Goal: Information Seeking & Learning: Learn about a topic

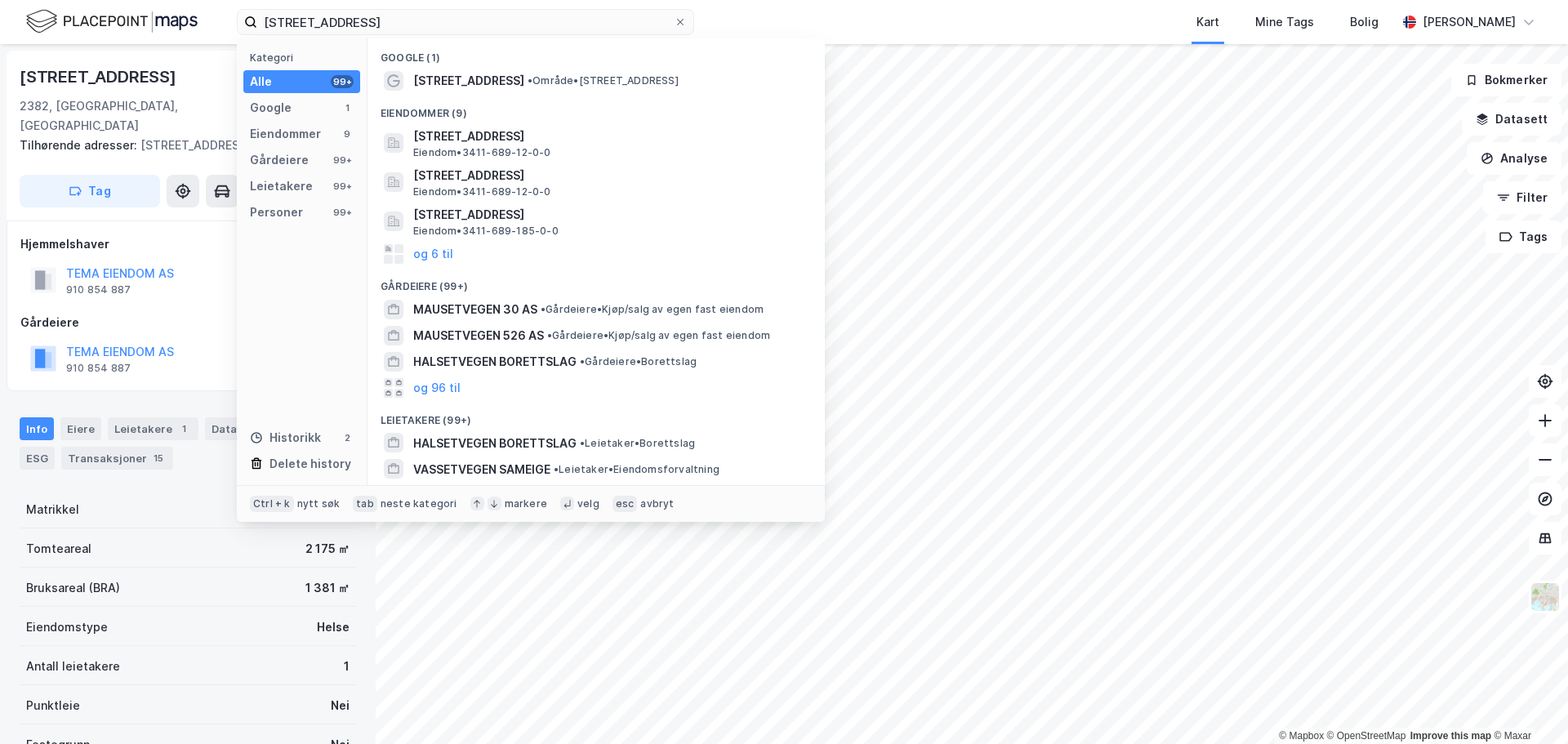
click at [124, 8] on div "Mausetvegen 10 Kategori Alle 99+ Google 1 Eiendommer 9 Gårdeiere 99+ Leietakere…" at bounding box center [784, 22] width 1568 height 44
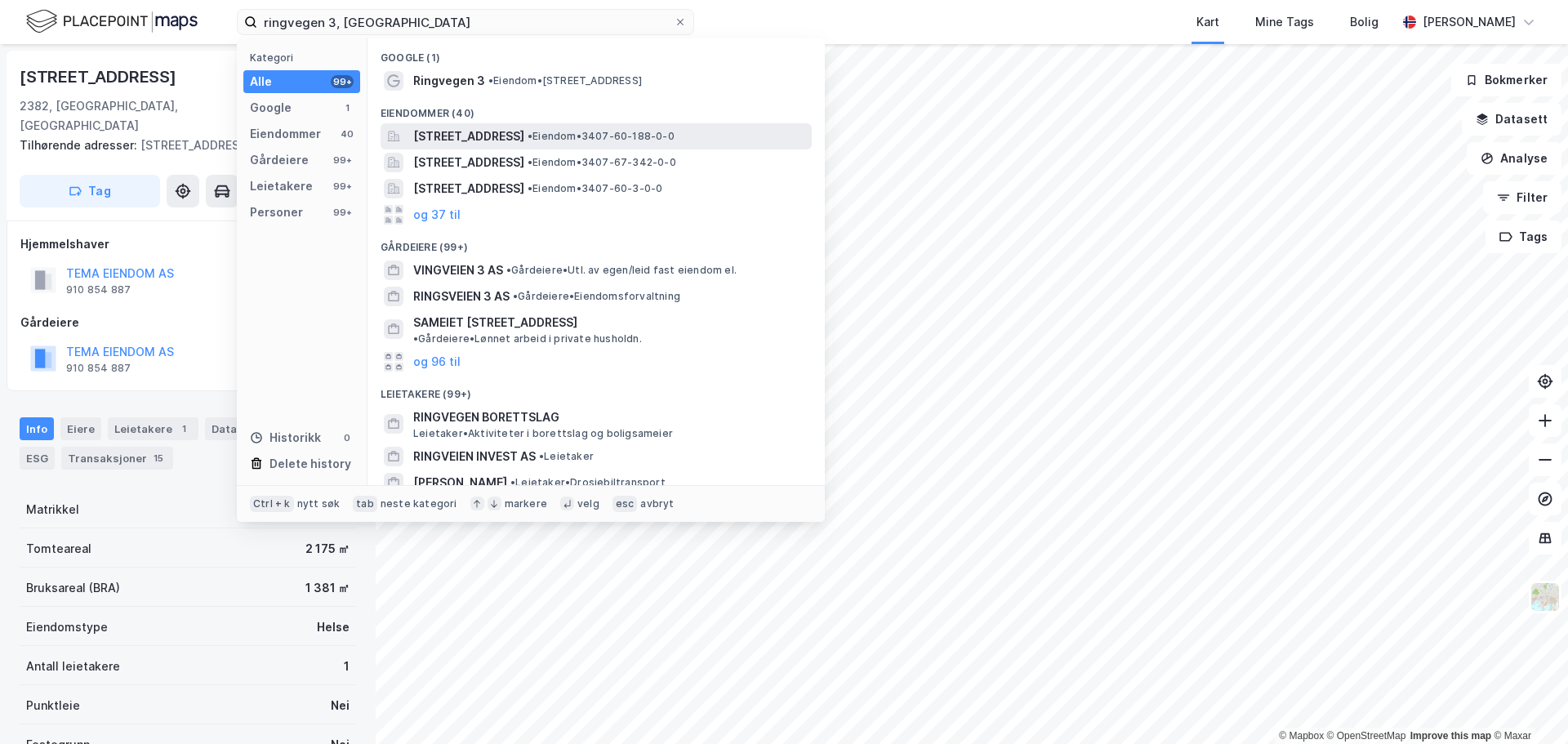
click at [520, 137] on span "[STREET_ADDRESS]" at bounding box center [469, 136] width 111 height 19
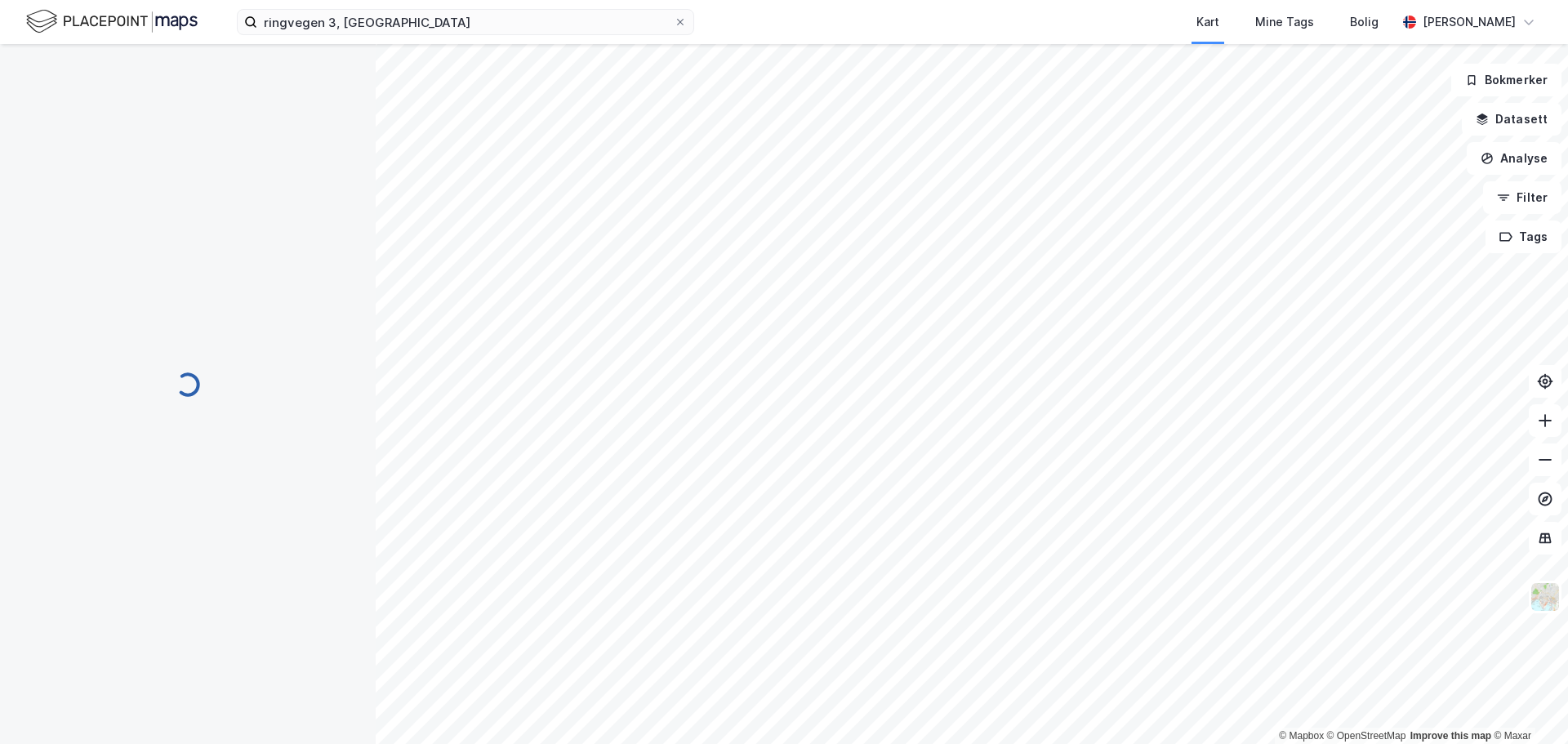
scroll to position [317, 0]
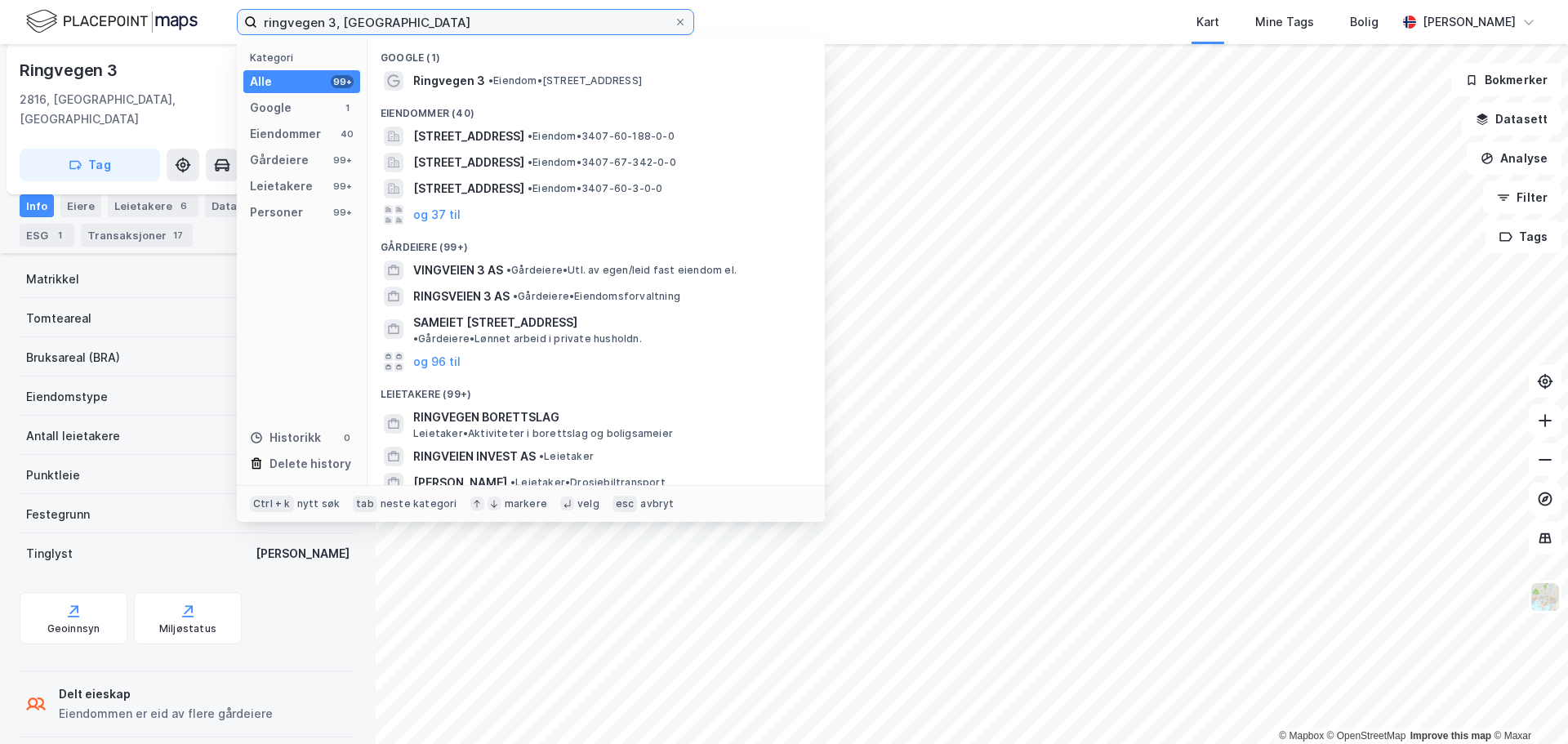
drag, startPoint x: 381, startPoint y: 21, endPoint x: 126, endPoint y: 16, distance: 255.0
click at [124, 16] on div "ringvegen 3, gjøvik Kategori Alle 99+ Google 1 Eiendommer 40 Gårdeiere 99+ Leie…" at bounding box center [784, 22] width 1568 height 44
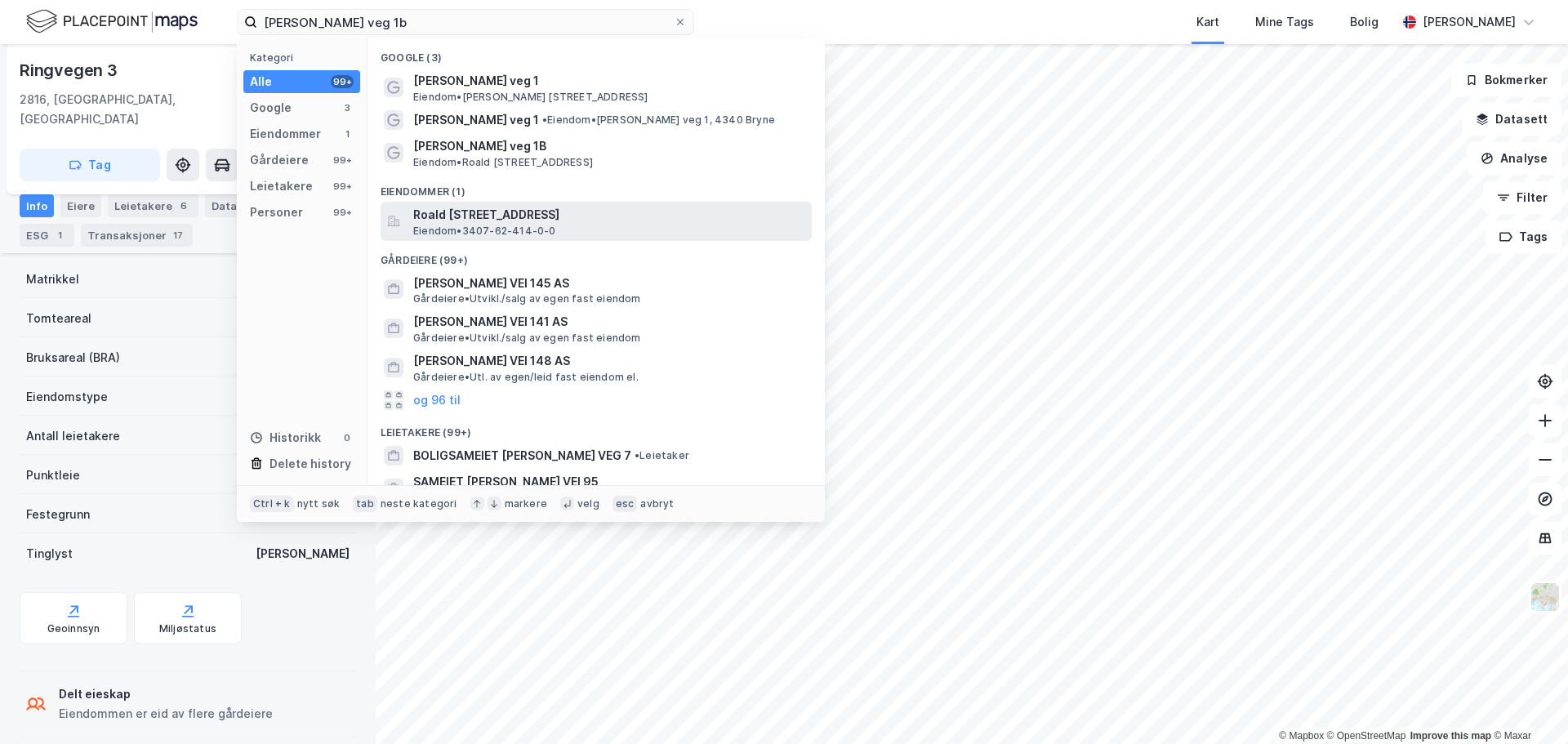
click at [550, 230] on span "Eiendom • 3407-62-414-0-0" at bounding box center [485, 231] width 143 height 13
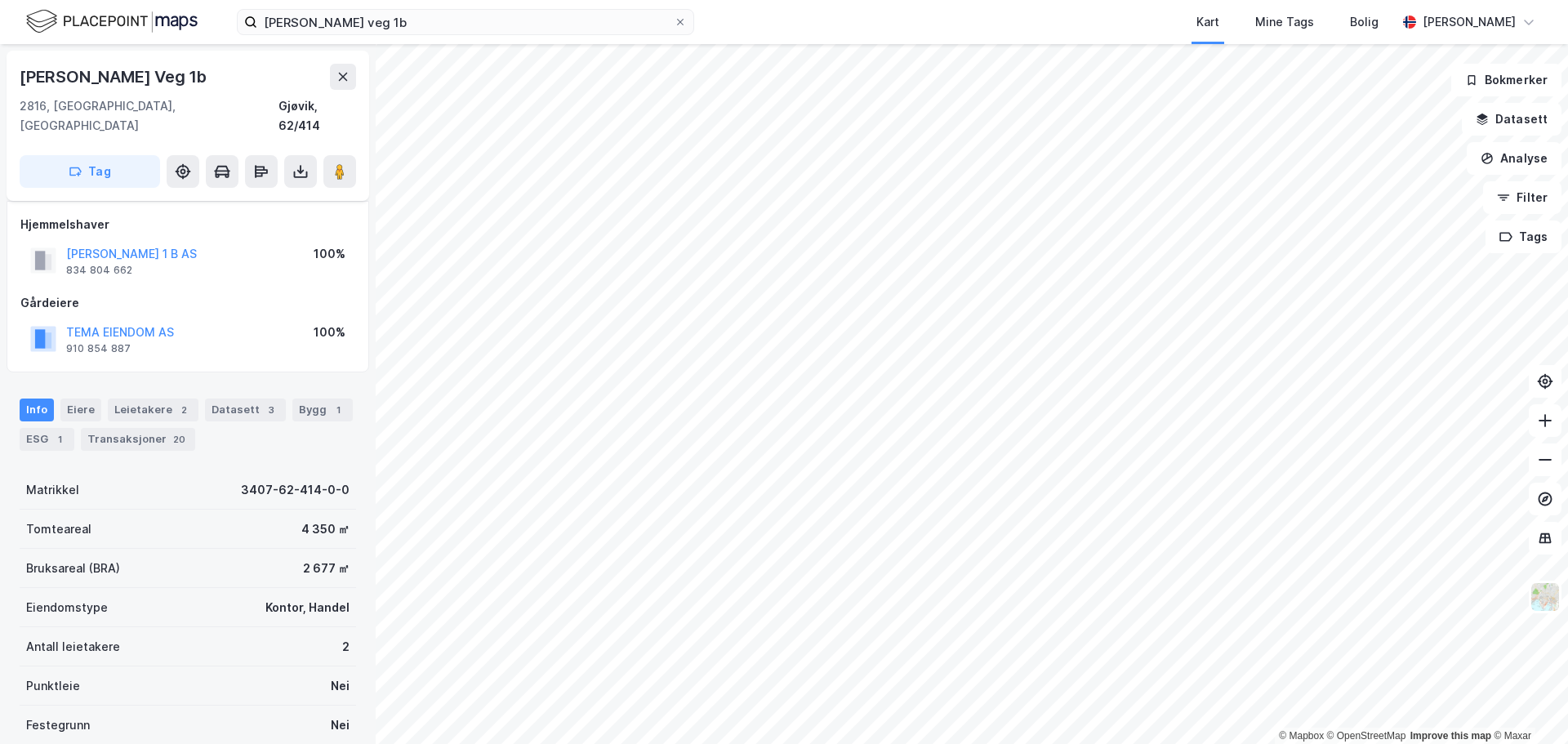
scroll to position [145, 0]
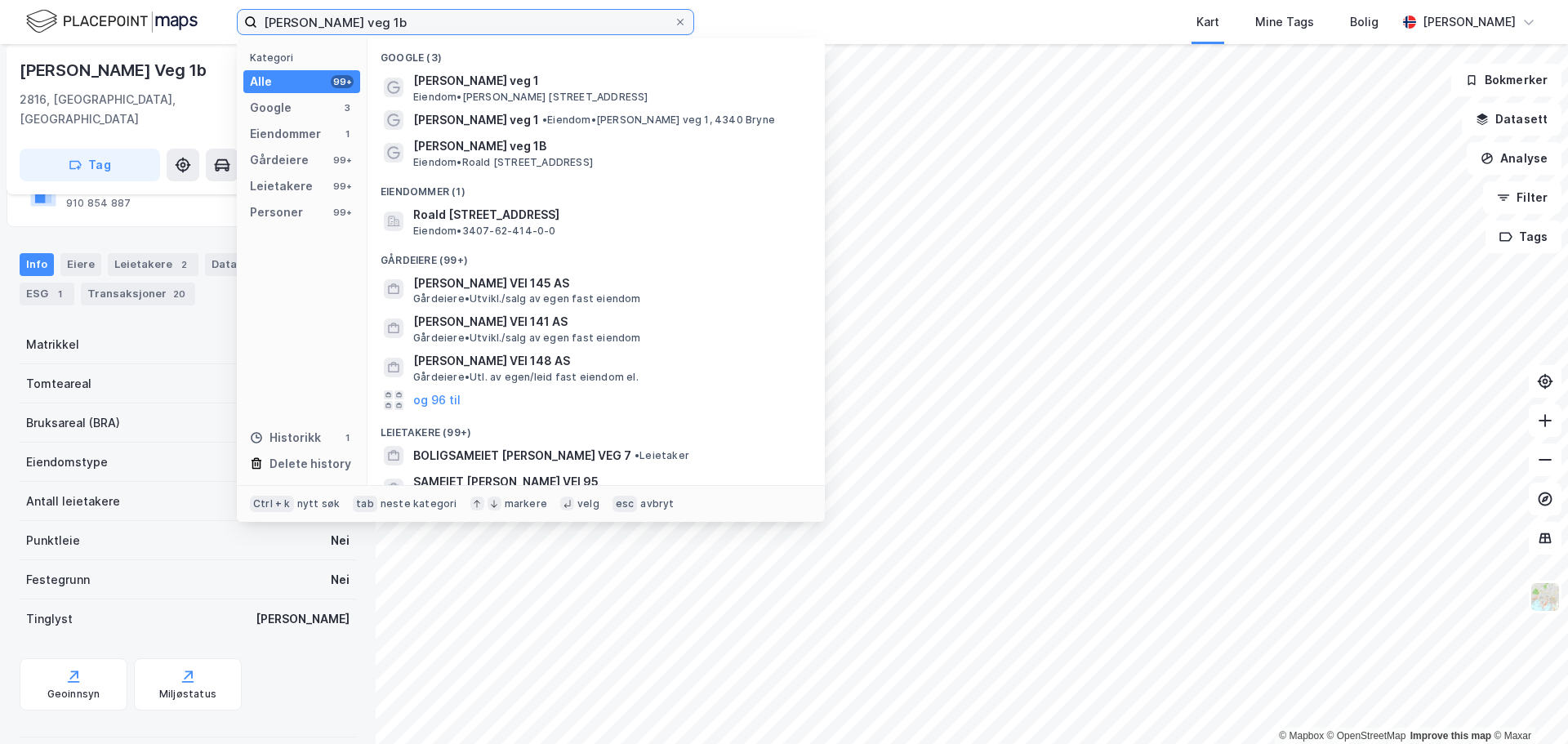
click at [443, 12] on input "[PERSON_NAME] veg 1b" at bounding box center [465, 22] width 416 height 25
drag, startPoint x: 425, startPoint y: 23, endPoint x: 213, endPoint y: 13, distance: 212.2
click at [213, 13] on div "[PERSON_NAME] veg 1b Kategori Alle 99+ Google 3 Eiendommer 1 Gårdeiere 99+ Leie…" at bounding box center [784, 22] width 1568 height 44
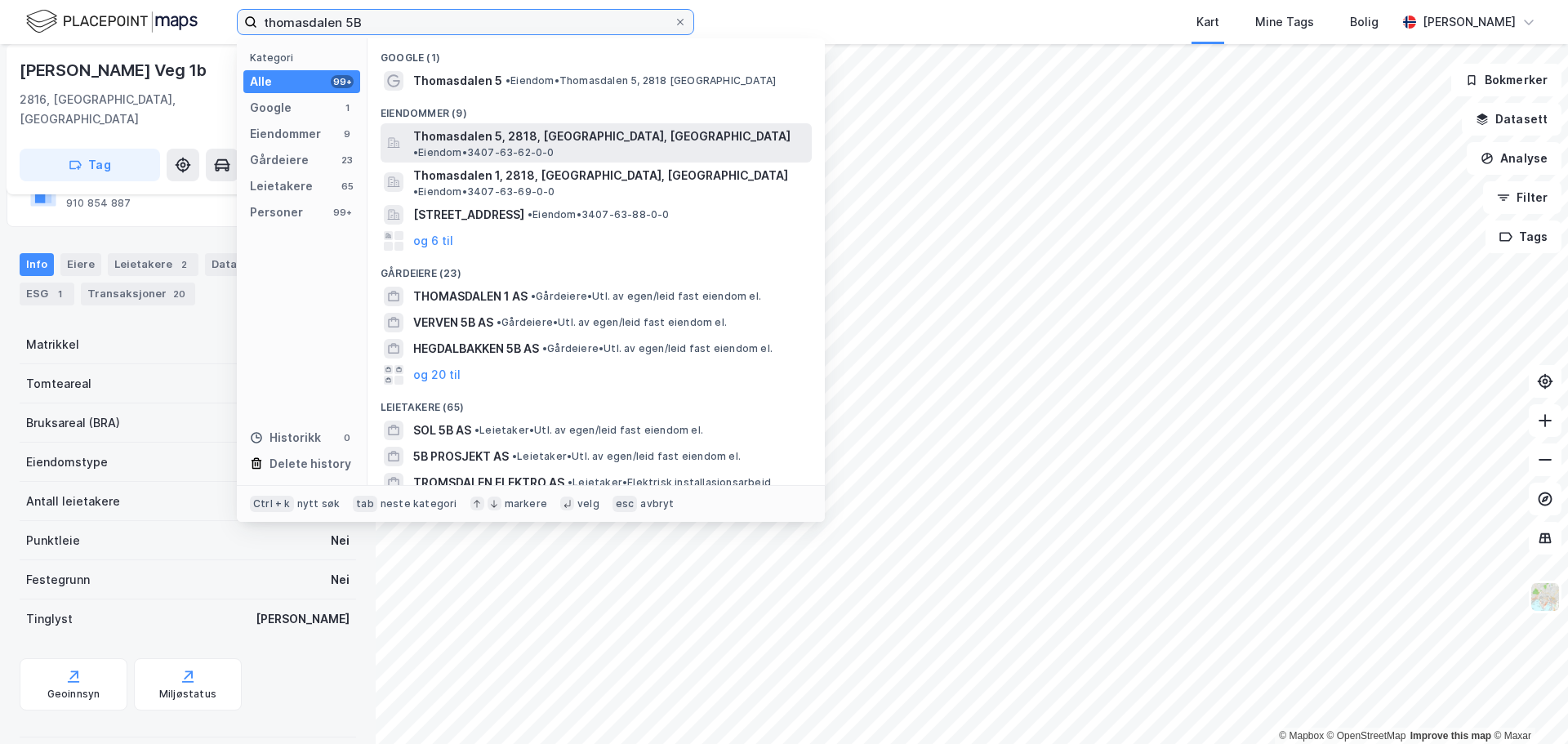
type input "thomasdalen 5B"
click at [513, 132] on span "Thomasdalen 5, 2818, [GEOGRAPHIC_DATA], [GEOGRAPHIC_DATA]" at bounding box center [602, 136] width 377 height 19
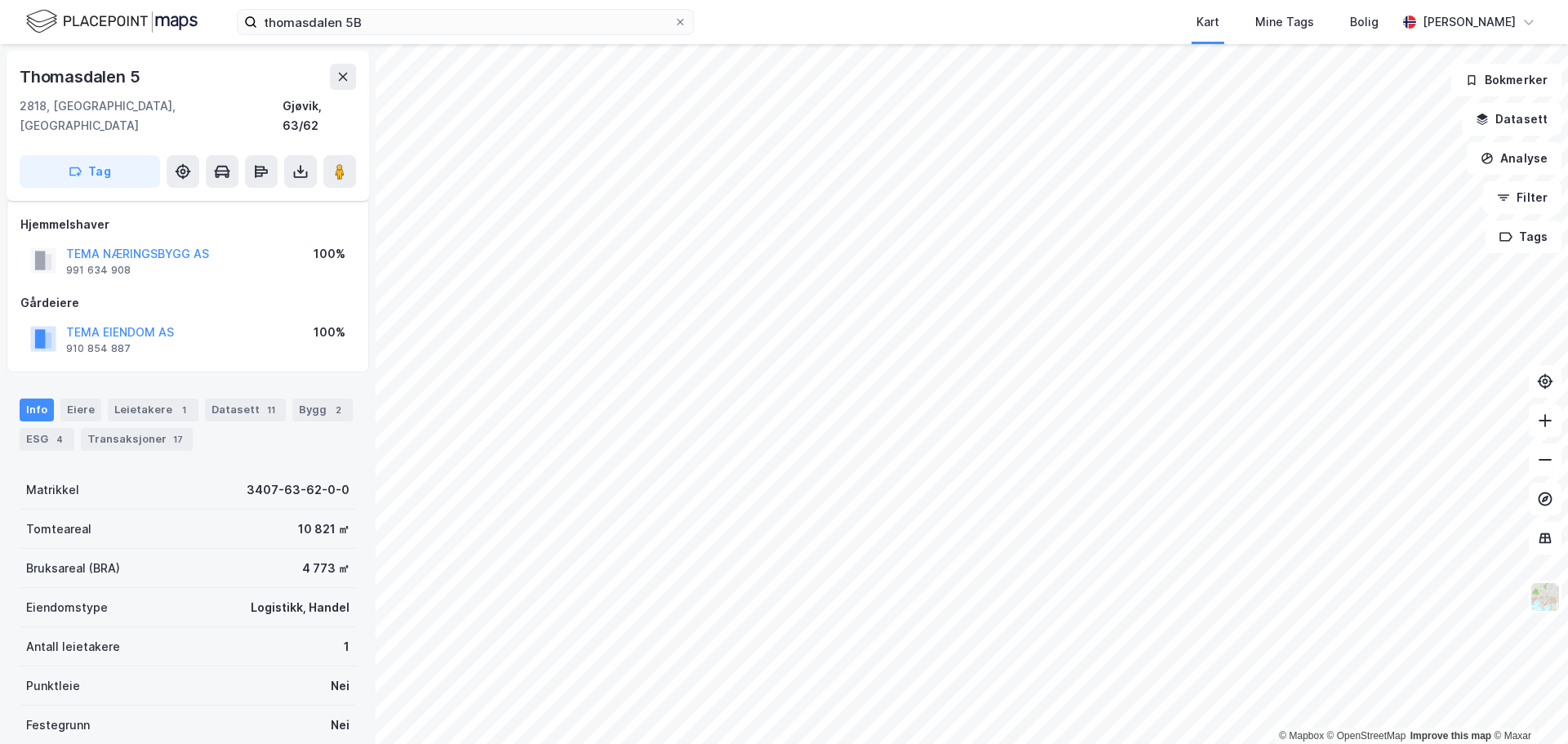
scroll to position [145, 0]
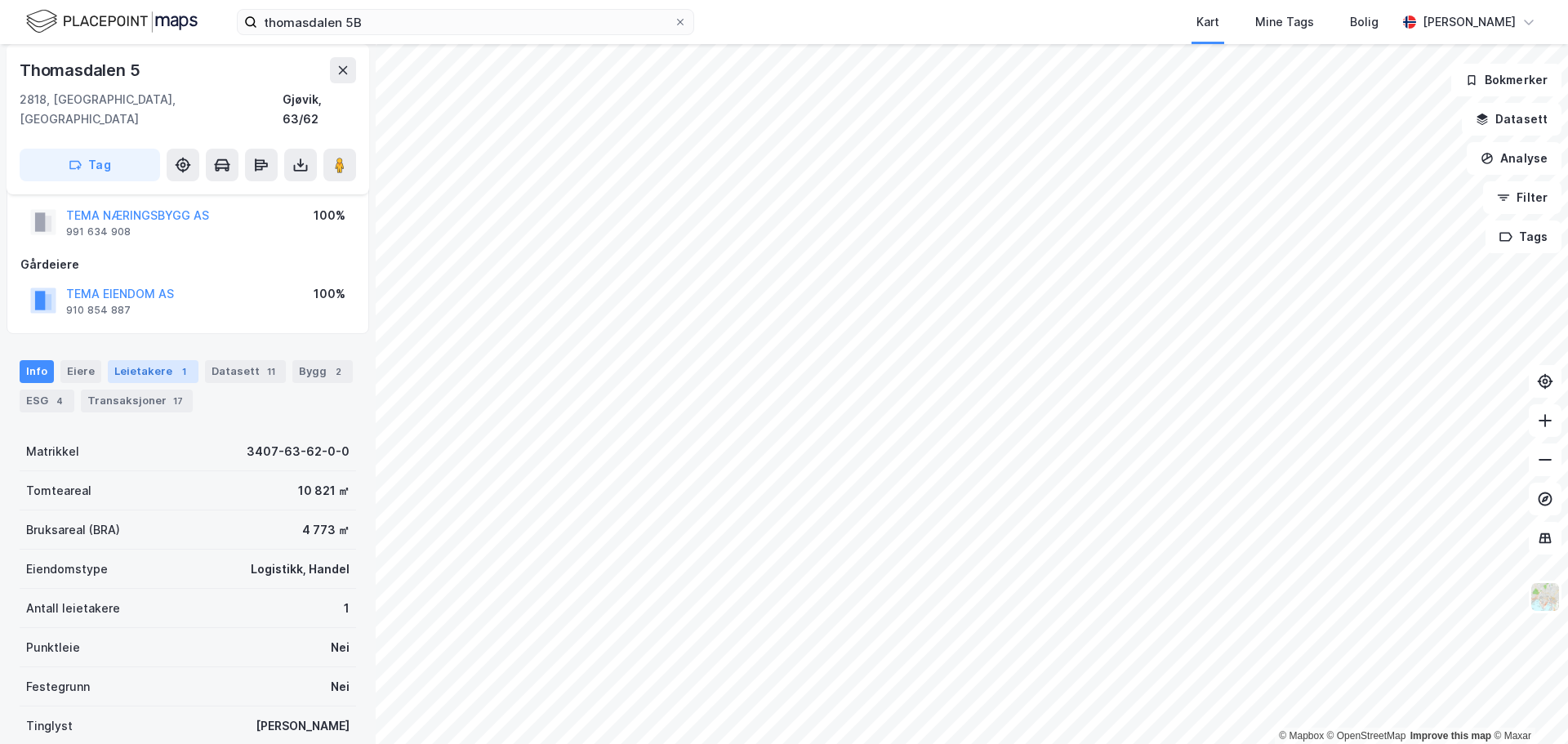
click at [165, 360] on div "Leietakere 1" at bounding box center [153, 372] width 90 height 23
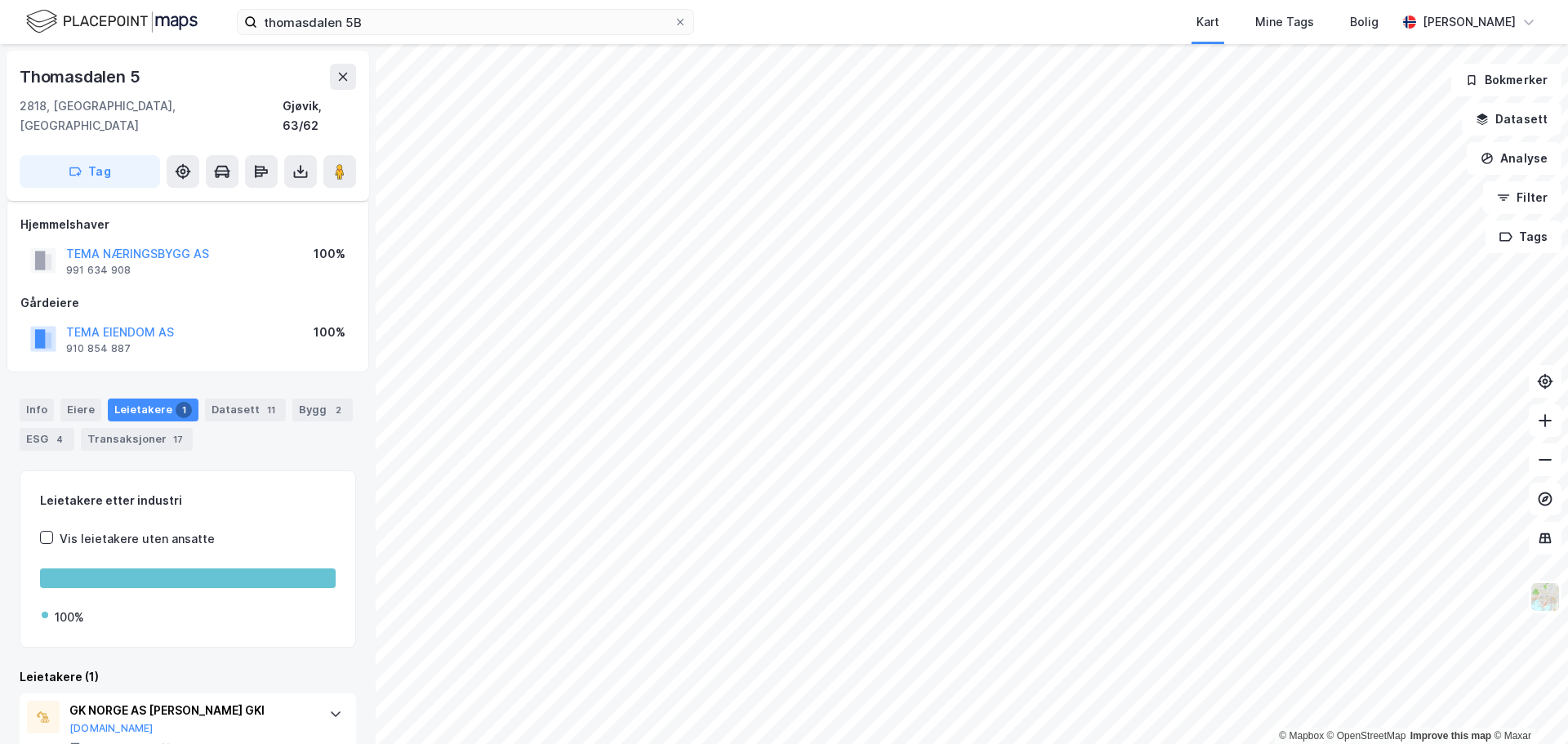
scroll to position [37, 0]
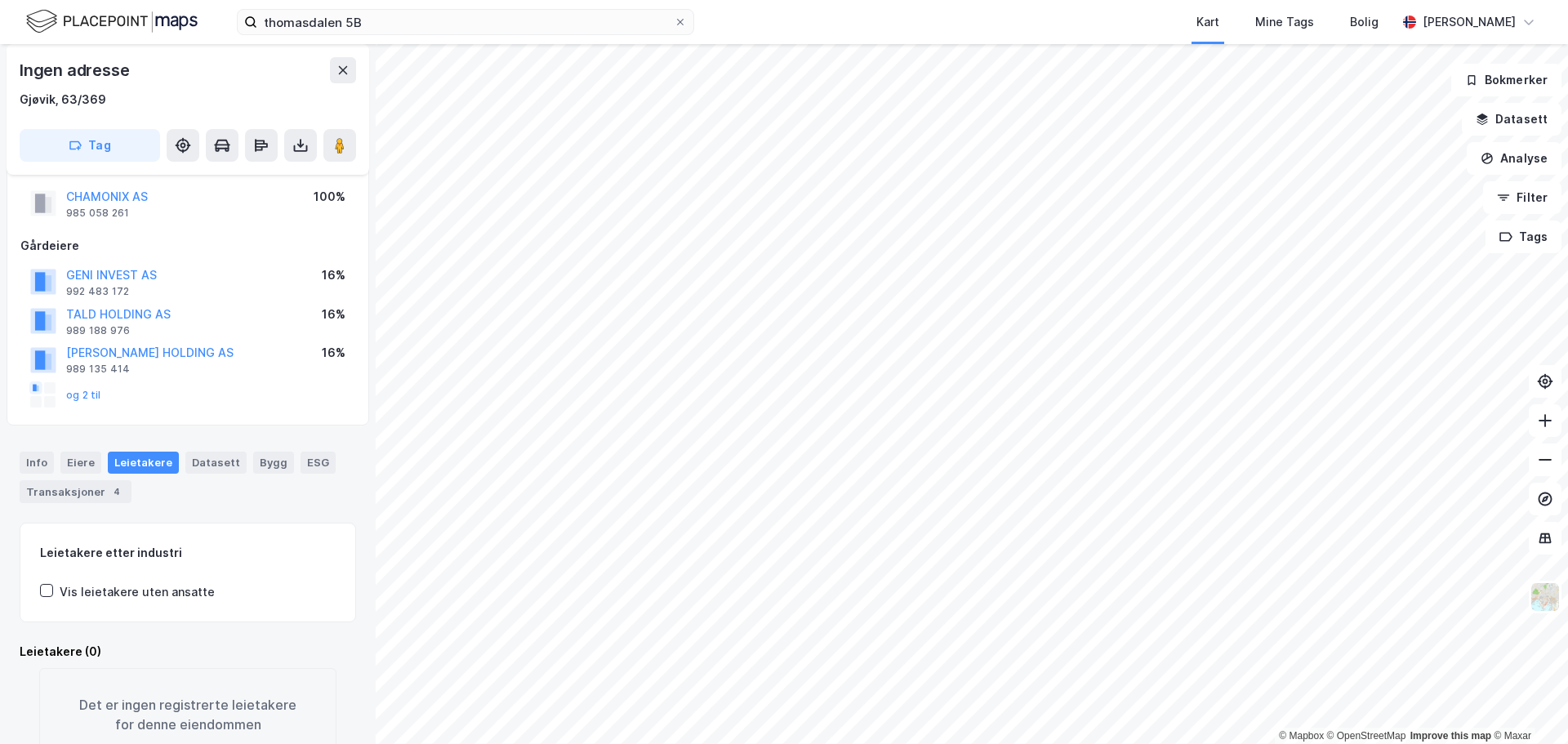
scroll to position [37, 0]
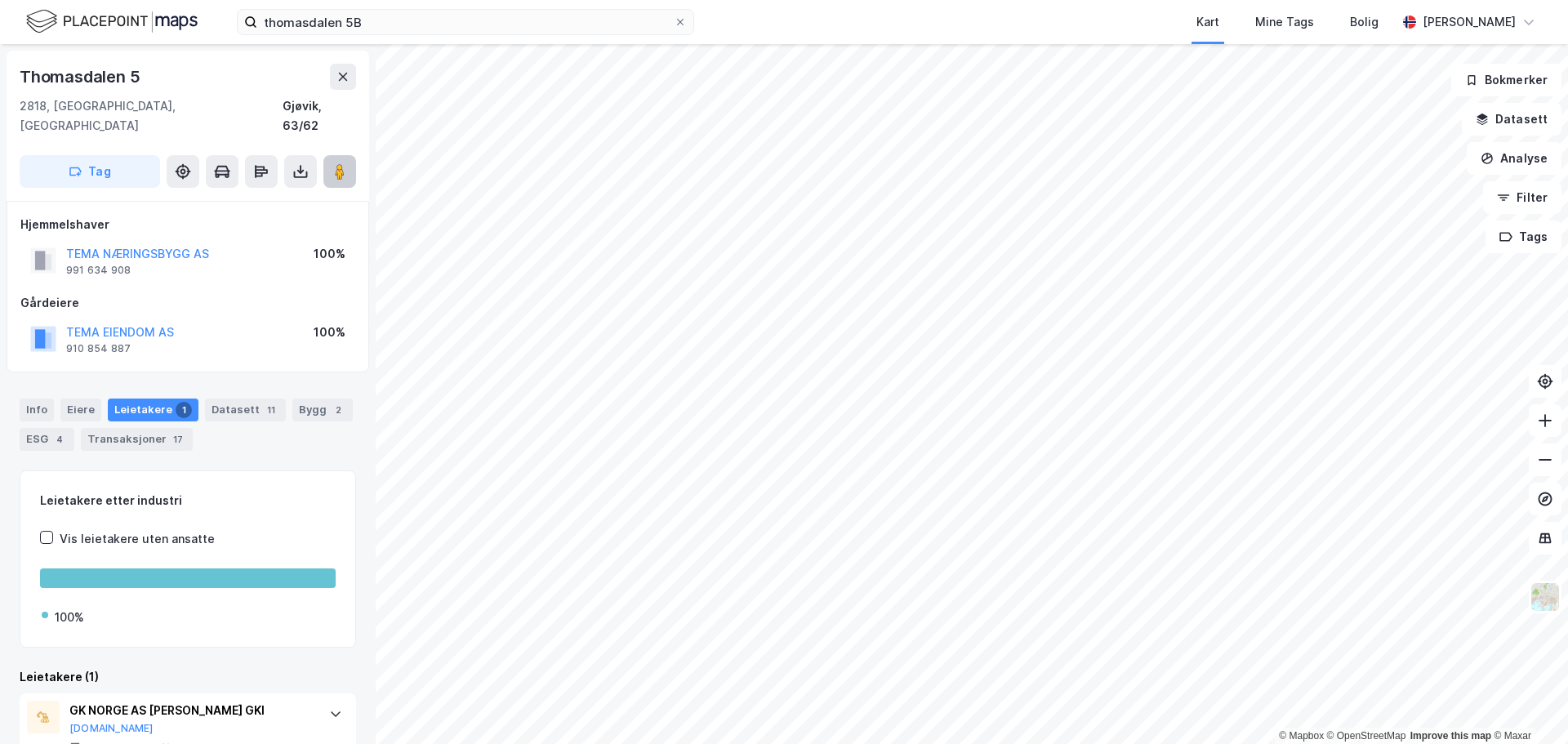
click at [343, 163] on image at bounding box center [340, 171] width 10 height 16
